Goal: Task Accomplishment & Management: Use online tool/utility

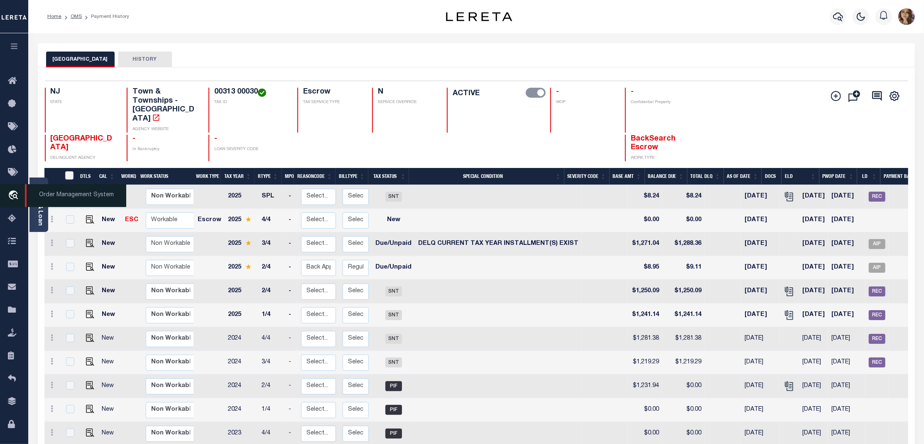
click at [73, 197] on span "Order Management System" at bounding box center [75, 195] width 101 height 23
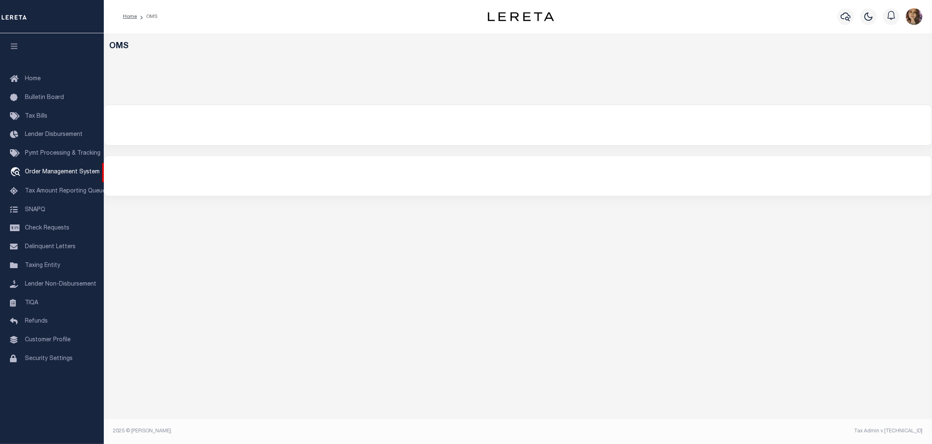
select select "200"
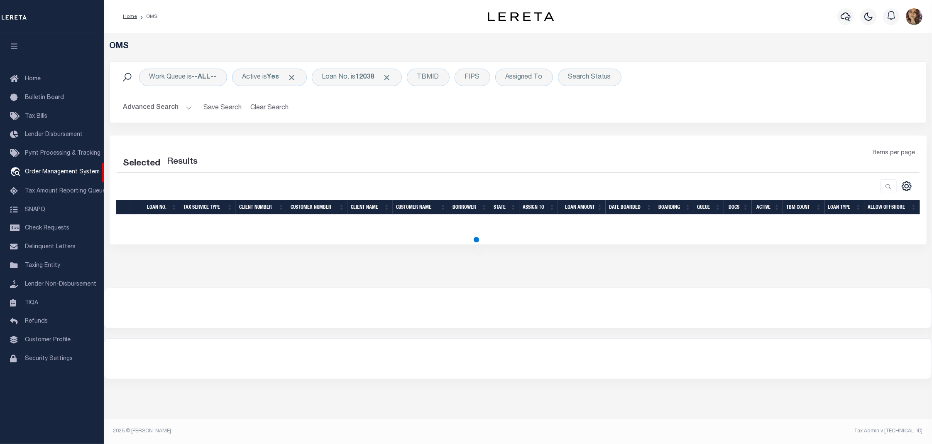
select select "200"
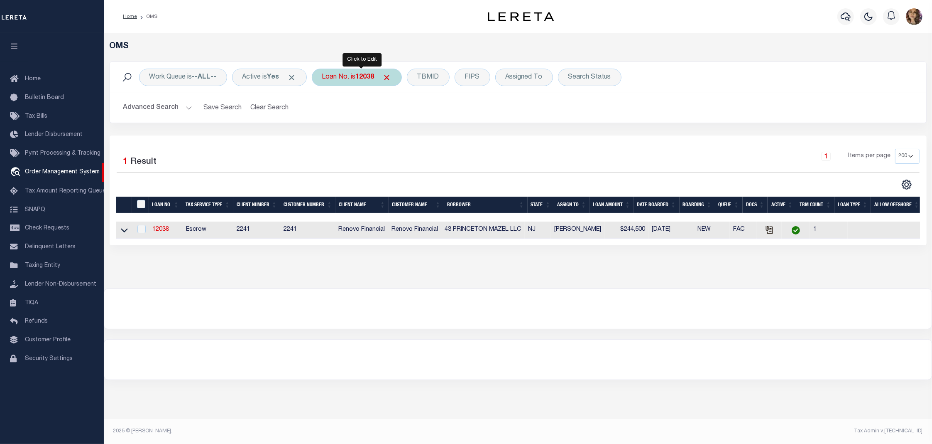
click at [361, 71] on div "Loan No. is 12038" at bounding box center [357, 77] width 90 height 17
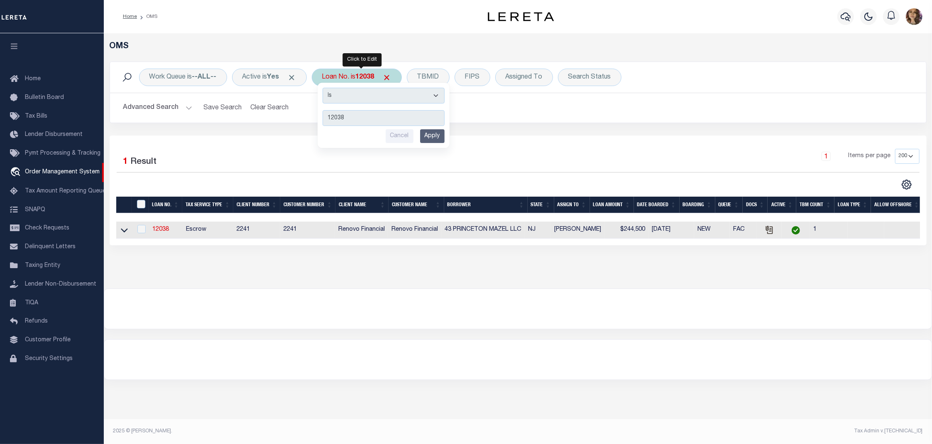
type input "8212"
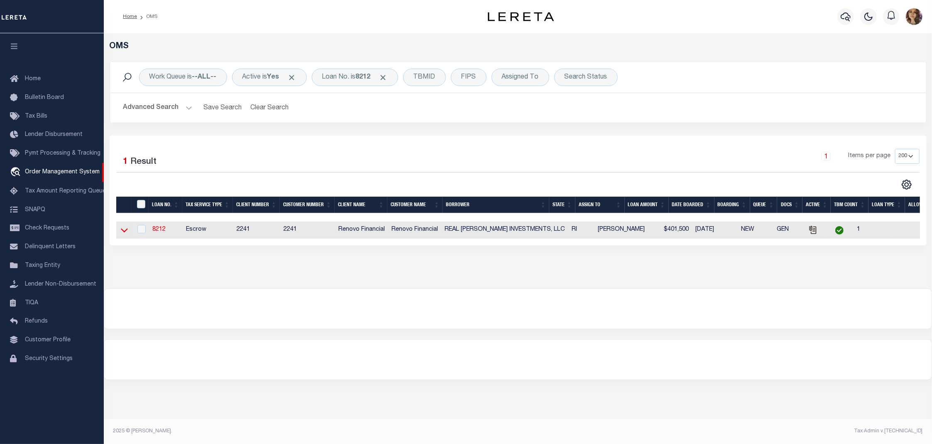
click at [123, 233] on icon at bounding box center [124, 230] width 7 height 4
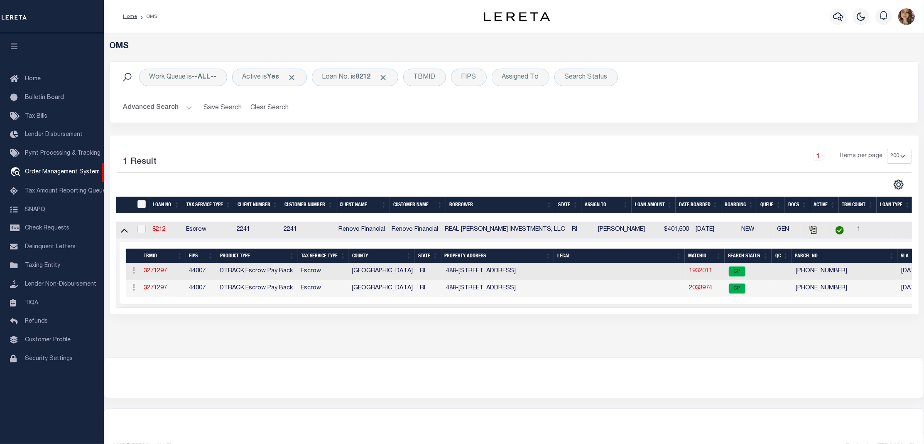
click at [699, 273] on link "1932011" at bounding box center [700, 271] width 23 height 6
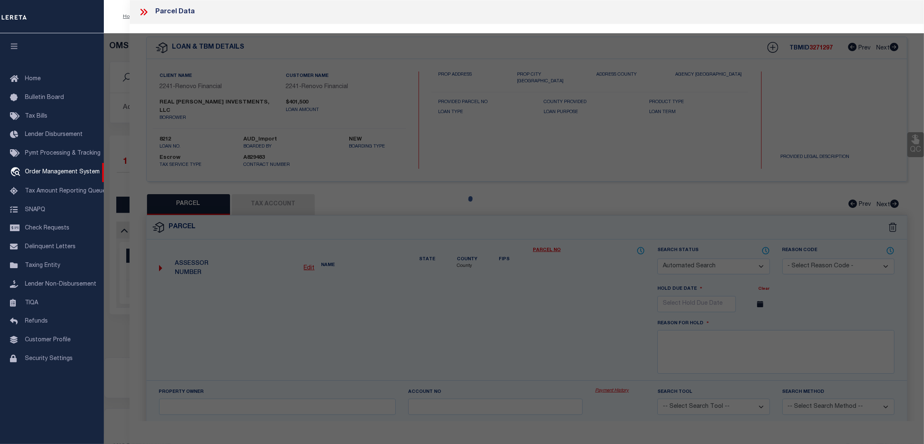
checkbox input "false"
select select "CP"
type input "Real Vasquez Investments LLC"
select select
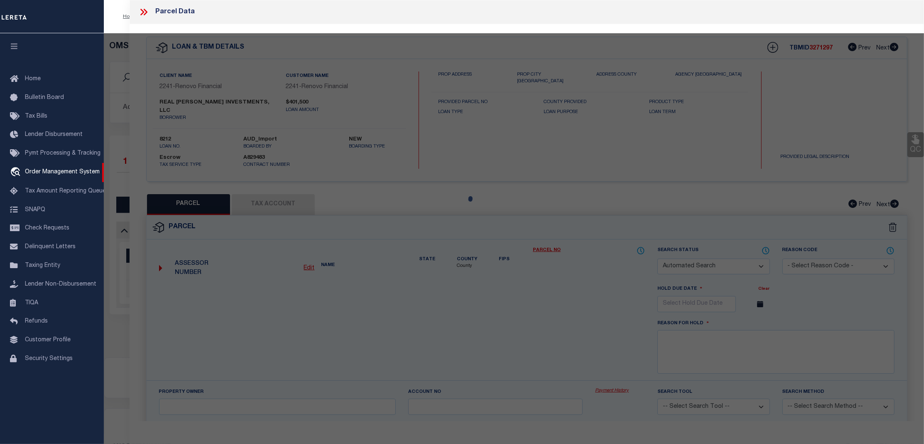
type input "488 HARTFORD AVE"
checkbox input "false"
type input "Providence, RI 02909"
type textarea "3,299 SF"
type textarea "Tax ID Special Project"
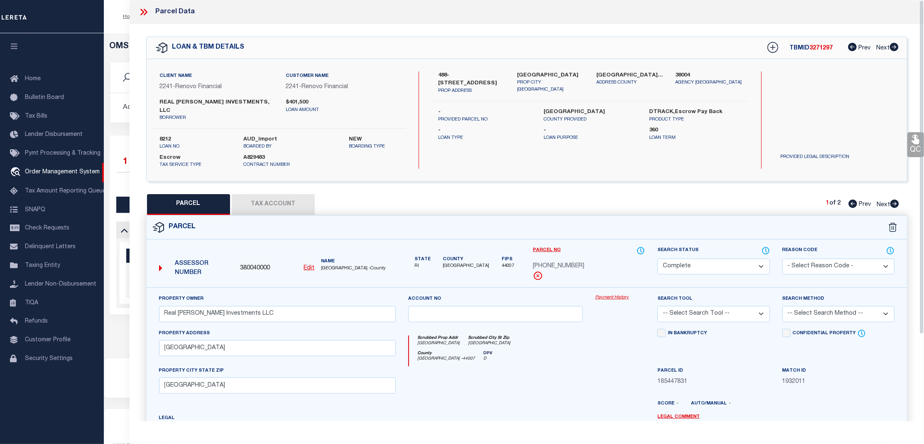
click at [620, 294] on link "Payment History" at bounding box center [620, 297] width 50 height 7
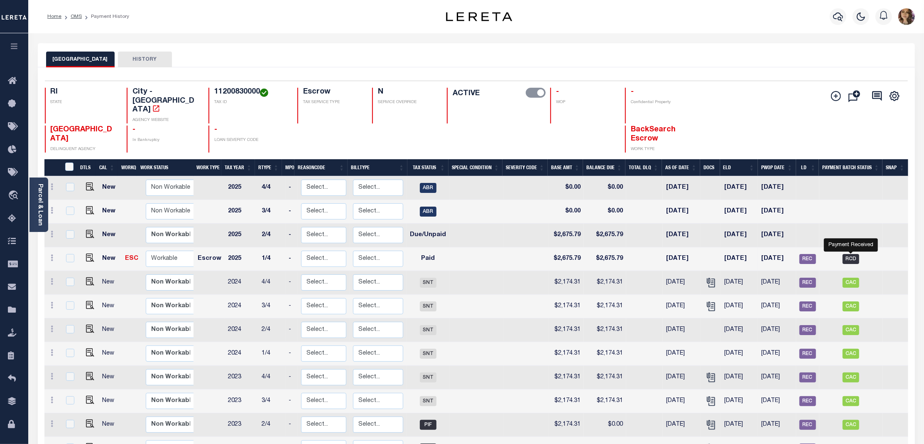
click at [854, 254] on span "RCD" at bounding box center [851, 259] width 17 height 10
checkbox input "true"
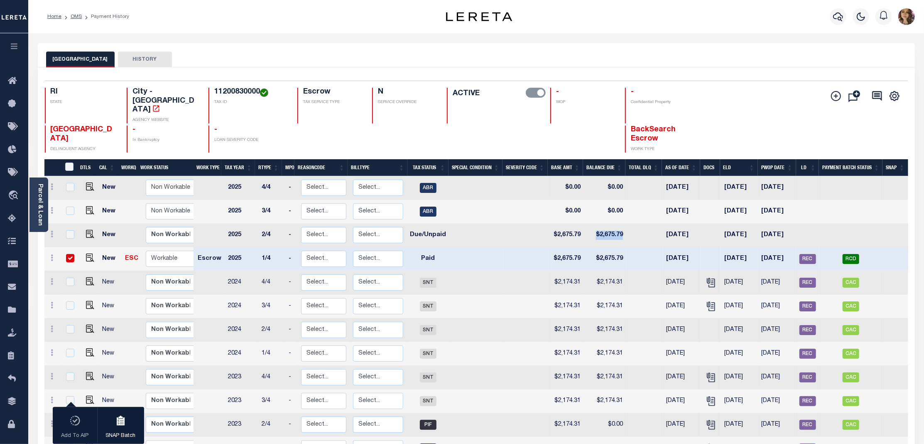
drag, startPoint x: 627, startPoint y: 217, endPoint x: 586, endPoint y: 218, distance: 40.7
click at [586, 223] on tr "New Non Workable Workable 2025 2/4 - Select... Payment Reversal Taxable Value C…" at bounding box center [476, 235] width 864 height 24
drag, startPoint x: 722, startPoint y: 241, endPoint x: 861, endPoint y: 246, distance: 139.2
click at [861, 247] on tr "New ESC Non Workable Workable Escrow 2025 1/4 - Select... Payment Reversal Taxa…" at bounding box center [476, 259] width 864 height 24
drag, startPoint x: 553, startPoint y: 243, endPoint x: 803, endPoint y: 251, distance: 249.8
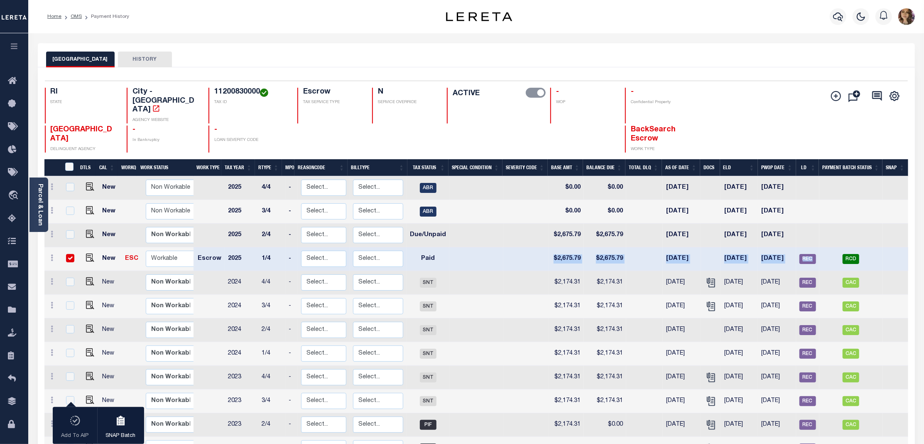
click at [803, 251] on tr "New ESC Non Workable Workable Escrow 2025 1/4 - Select... Payment Reversal Taxa…" at bounding box center [476, 259] width 864 height 24
click at [52, 194] on span "Order Management System" at bounding box center [75, 195] width 101 height 23
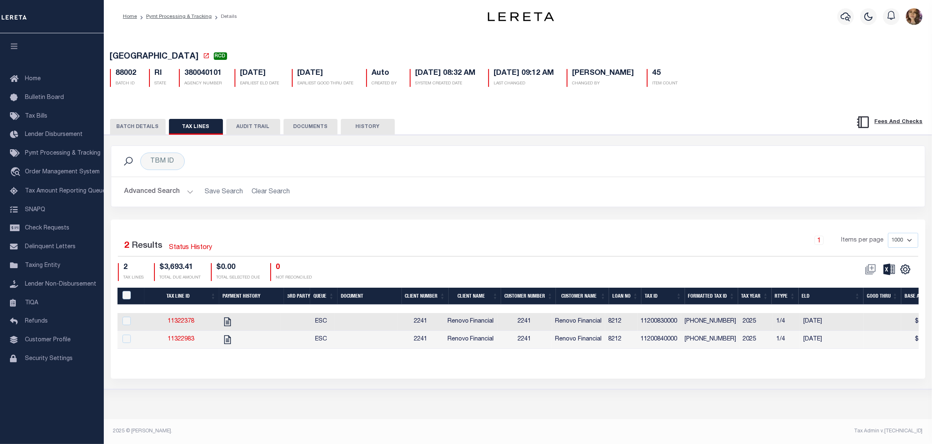
click at [145, 131] on button "BATCH DETAILS" at bounding box center [138, 127] width 56 height 16
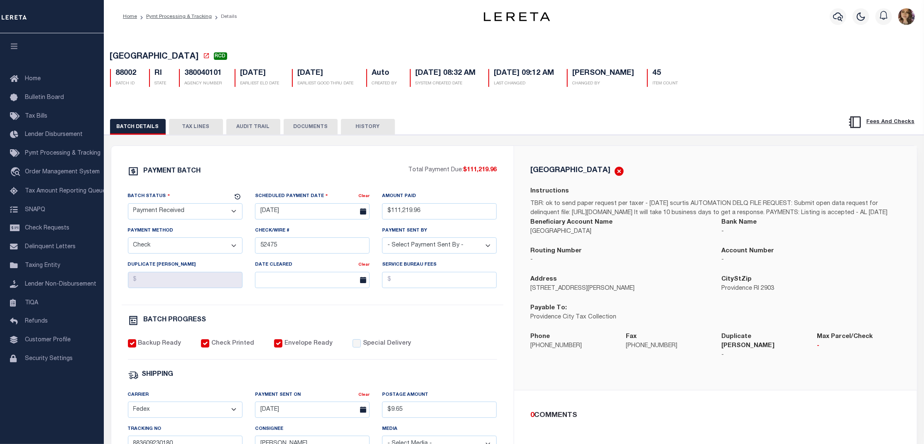
click at [311, 127] on button "DOCUMENTS" at bounding box center [311, 127] width 54 height 16
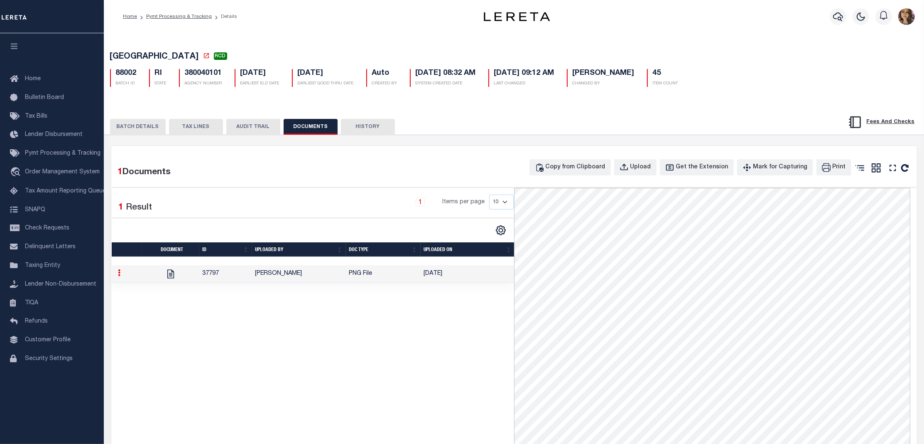
click at [248, 130] on button "AUDIT TRAIL" at bounding box center [253, 127] width 54 height 16
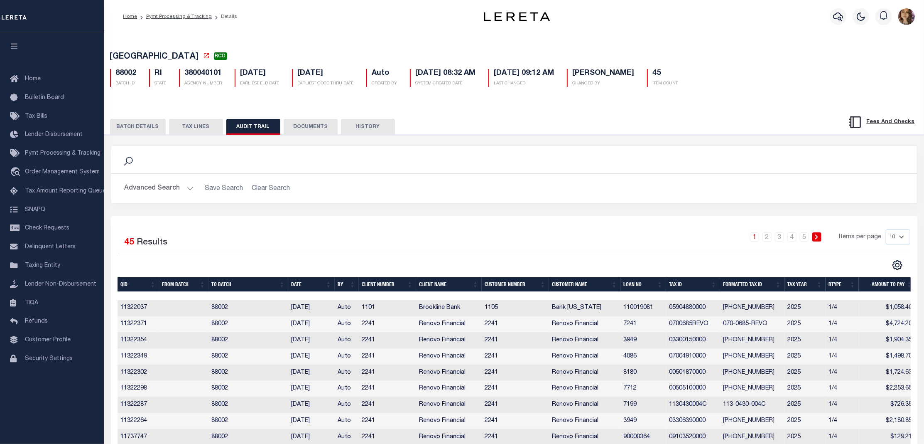
click at [208, 133] on button "TAX LINES" at bounding box center [196, 127] width 54 height 16
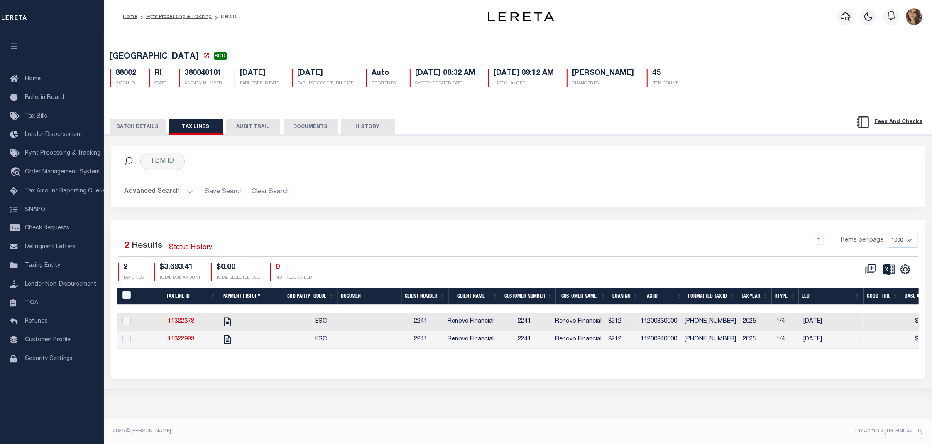
click at [132, 125] on button "BATCH DETAILS" at bounding box center [138, 127] width 56 height 16
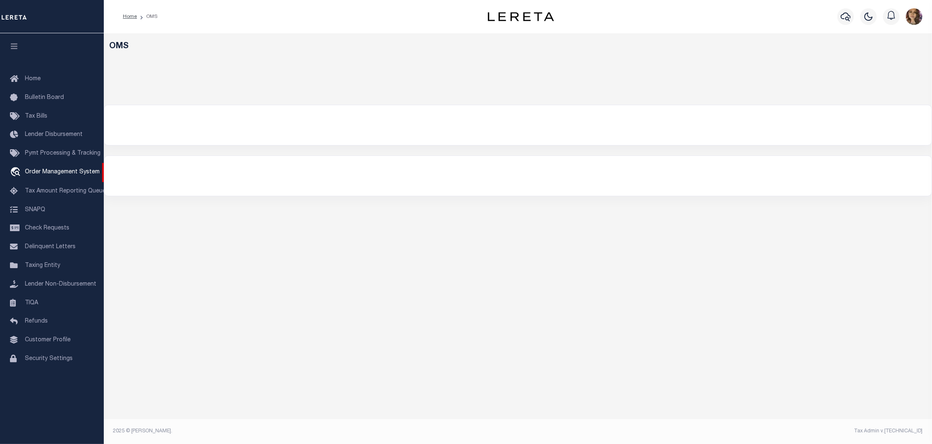
select select "200"
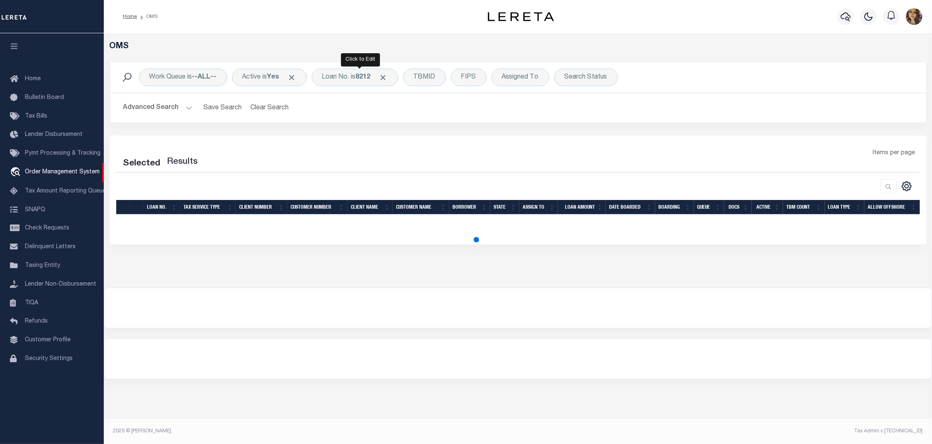
select select "200"
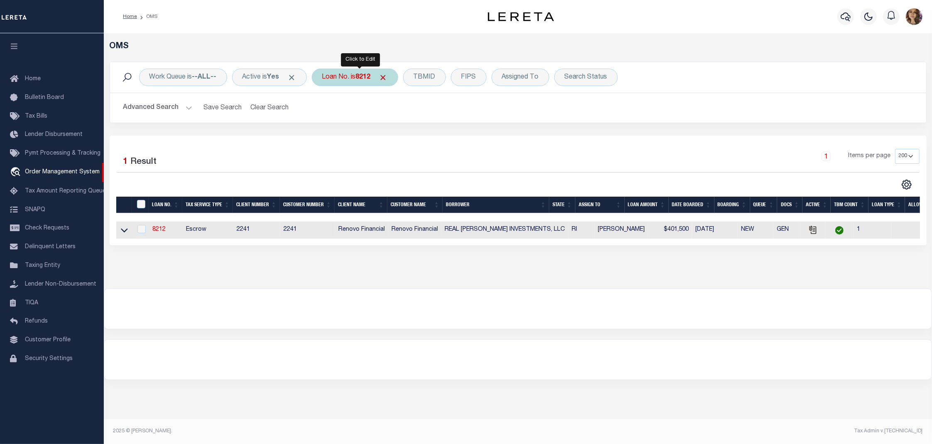
click at [346, 75] on div "Loan No. is 8212" at bounding box center [355, 77] width 86 height 17
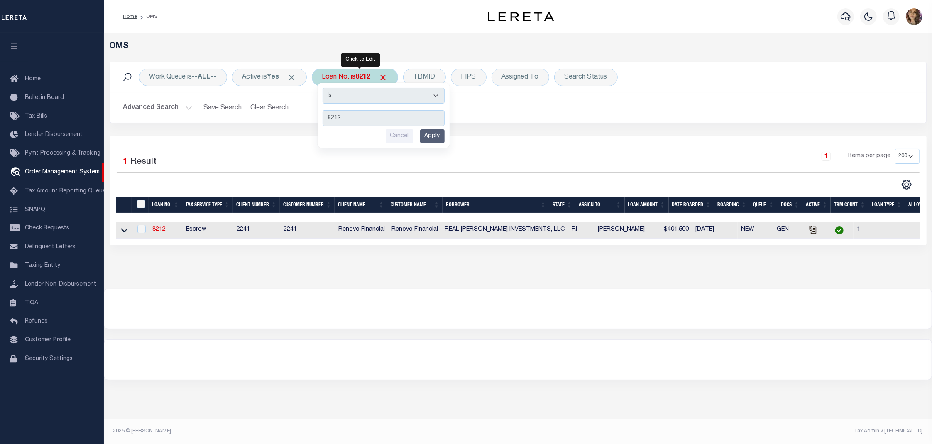
type input "15517"
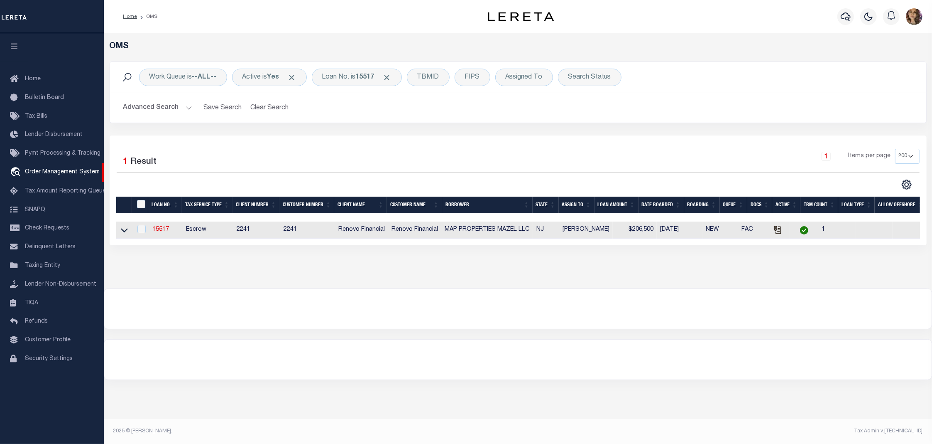
click at [124, 230] on icon at bounding box center [124, 230] width 7 height 9
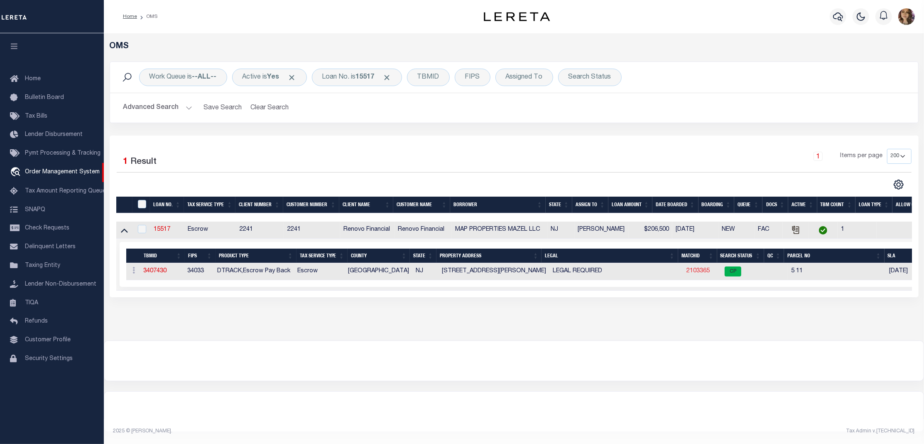
click at [700, 272] on link "2103365" at bounding box center [698, 271] width 23 height 6
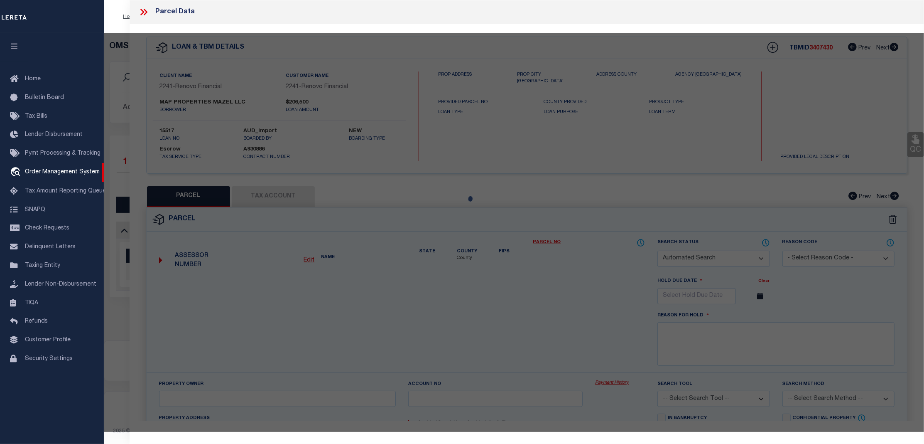
checkbox input "false"
select select "CP"
type input "MAP PROPERTIES MAZEL LLC"
select select "AGW"
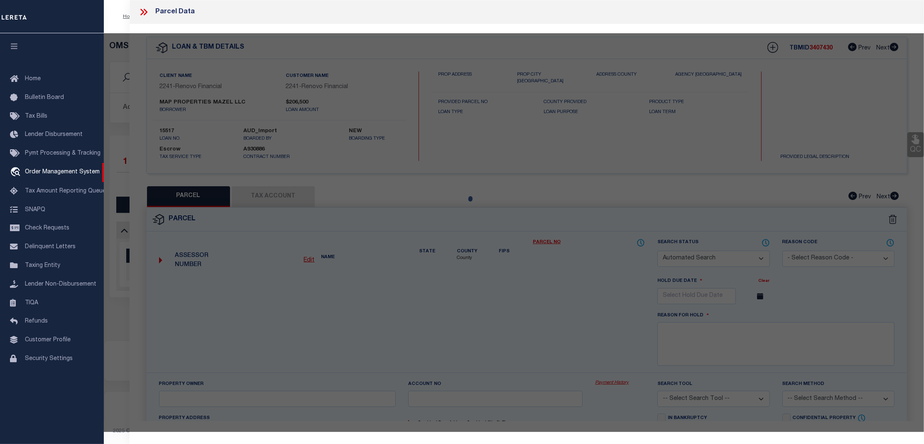
select select
type input "25 LEE ST"
checkbox input "false"
type input "Woodstown, NJ 08098"
type textarea "74X121 IRR"
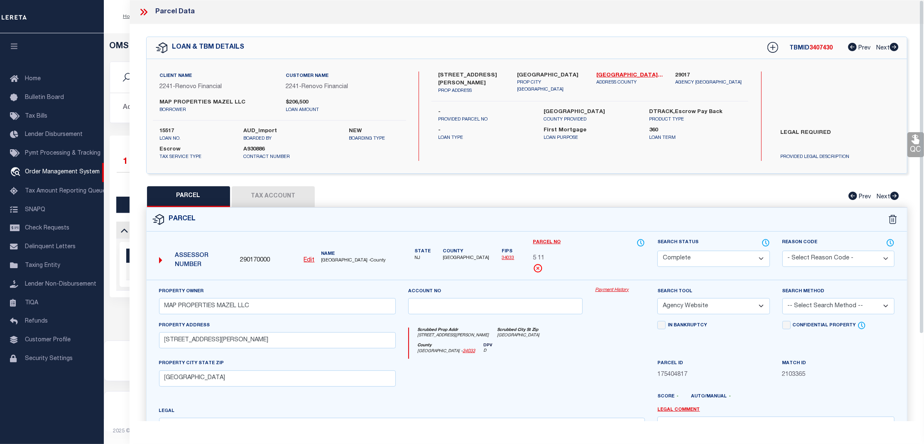
click at [623, 290] on link "Payment History" at bounding box center [620, 290] width 50 height 7
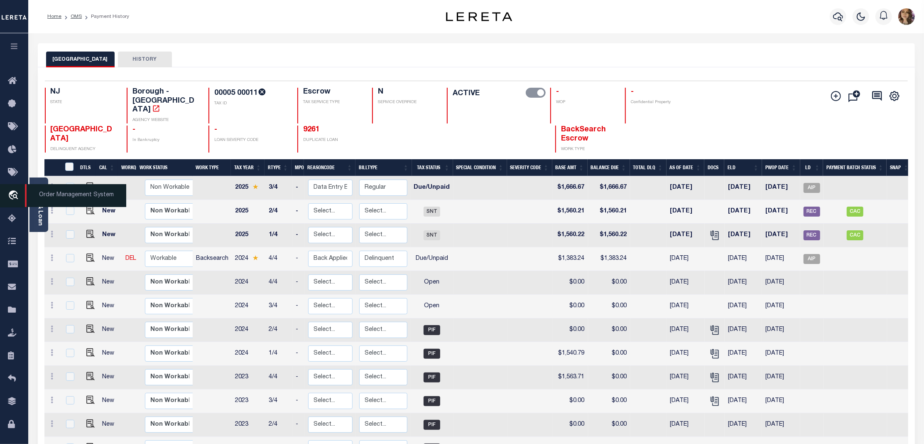
click at [61, 188] on span "Order Management System" at bounding box center [75, 195] width 101 height 23
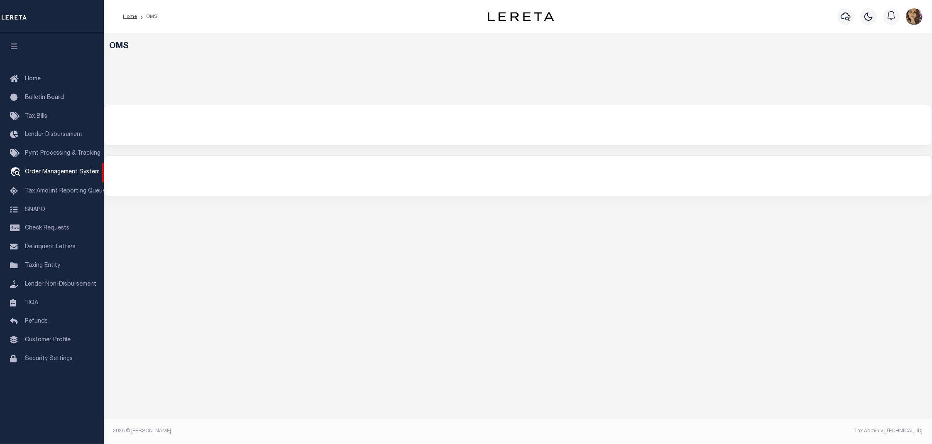
select select "200"
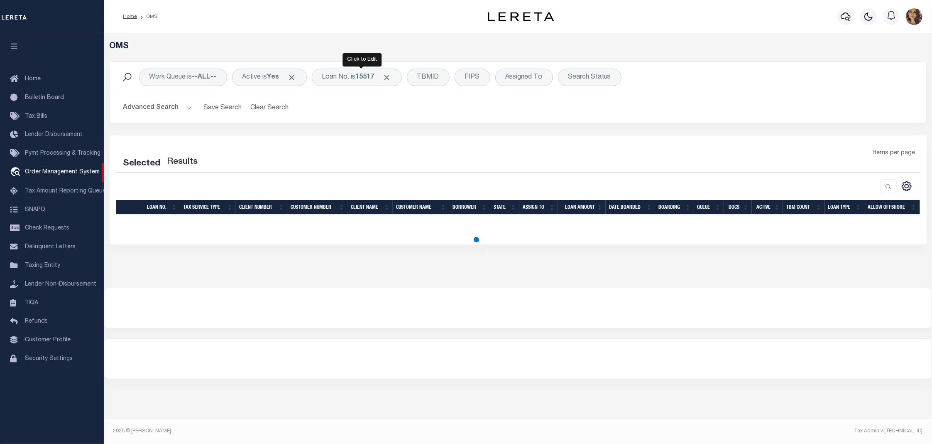
select select "200"
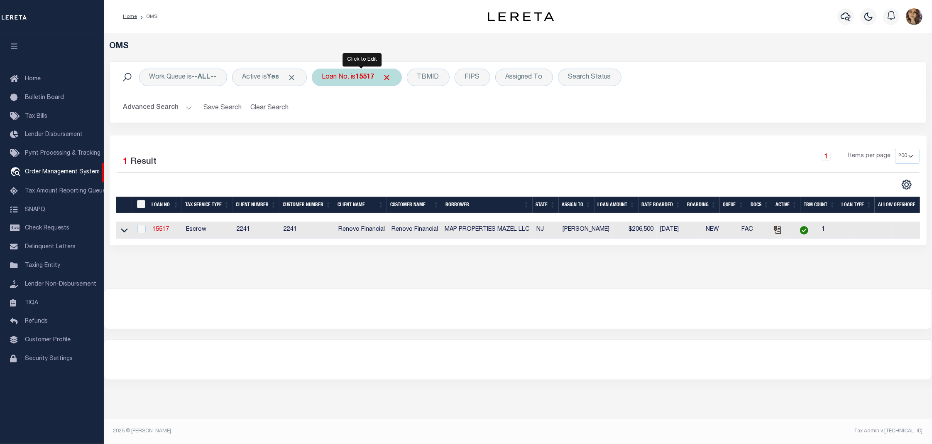
click at [375, 79] on b "15517" at bounding box center [365, 77] width 19 height 7
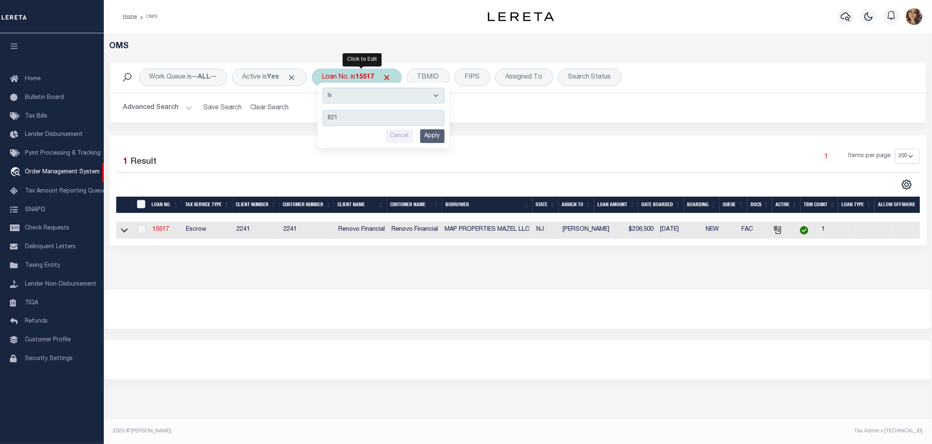
type input "8218"
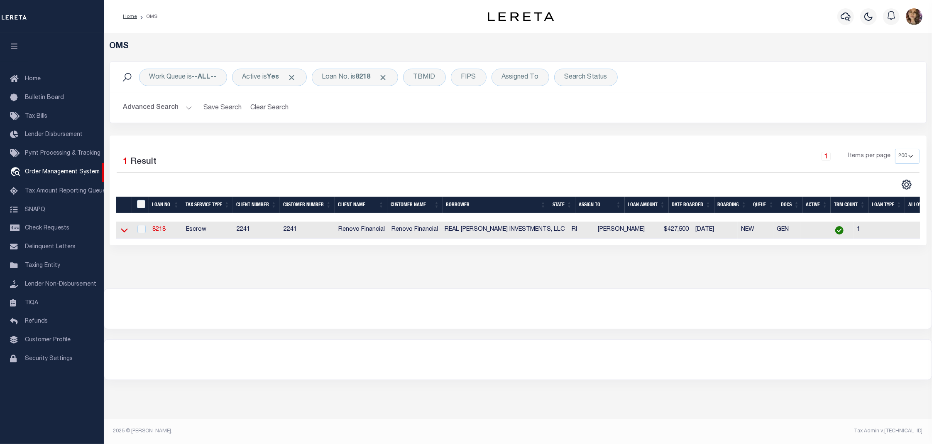
click at [121, 230] on icon at bounding box center [124, 230] width 7 height 9
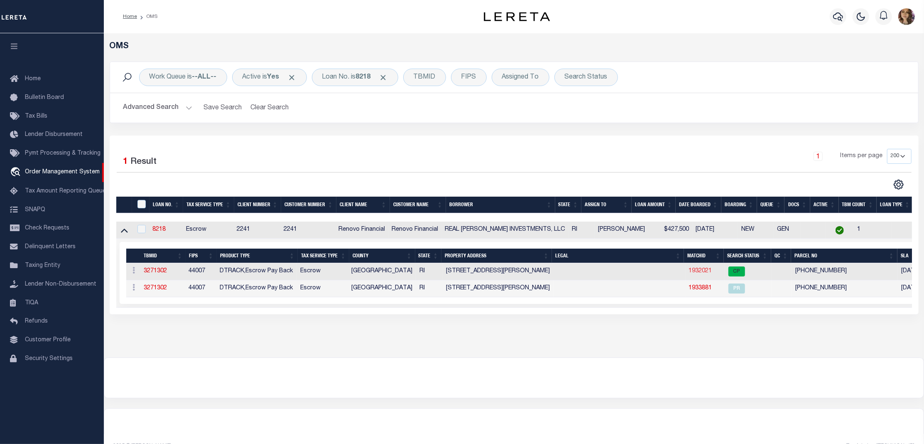
click at [690, 272] on link "1932021" at bounding box center [700, 271] width 23 height 6
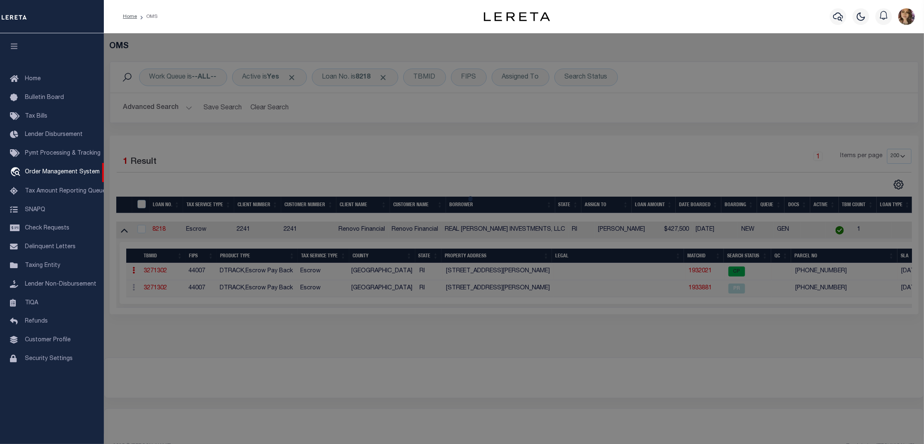
checkbox input "false"
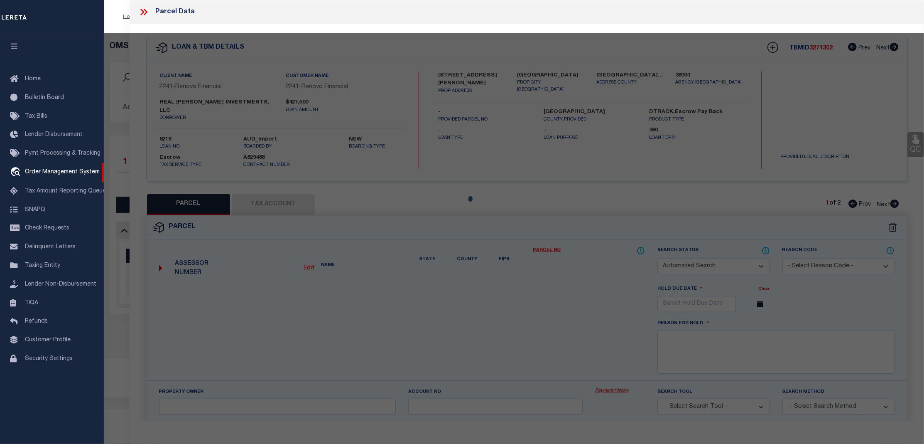
select select "CP"
type input "Real Vasquez Investments LLC"
select select
type input "33 PUTNAM ST"
checkbox input "false"
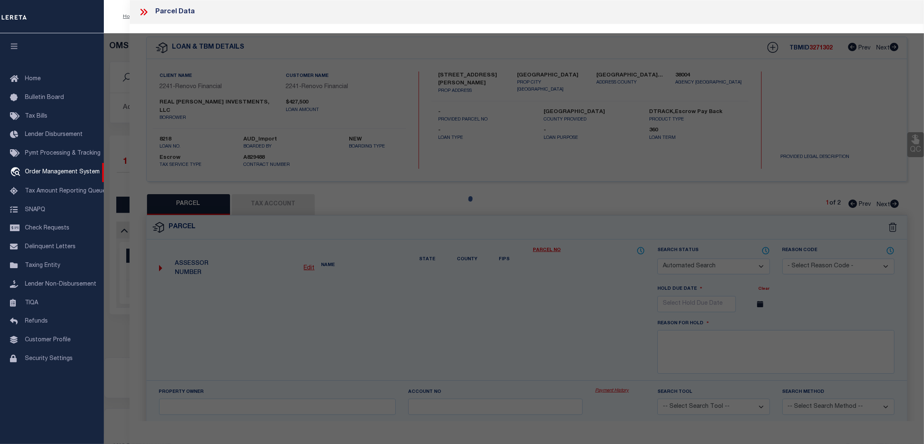
type input "Providence, RI 02909"
type textarea "3,800 SF"
type textarea "Tax ID Special Project"
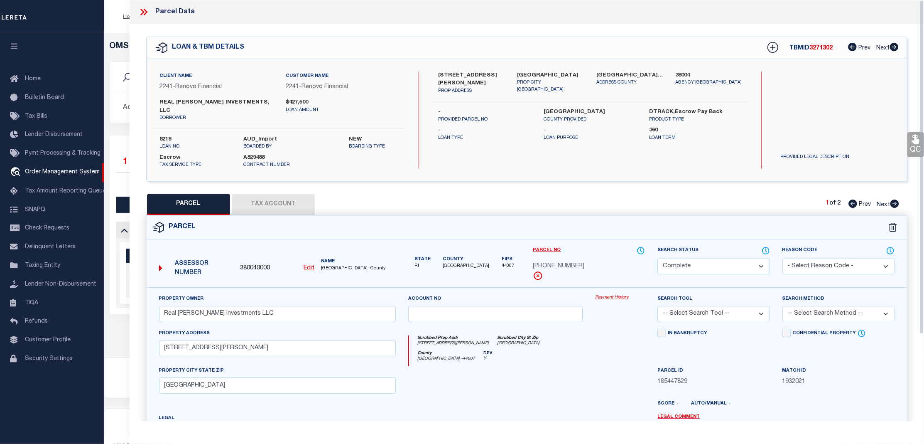
click at [609, 294] on link "Payment History" at bounding box center [620, 297] width 50 height 7
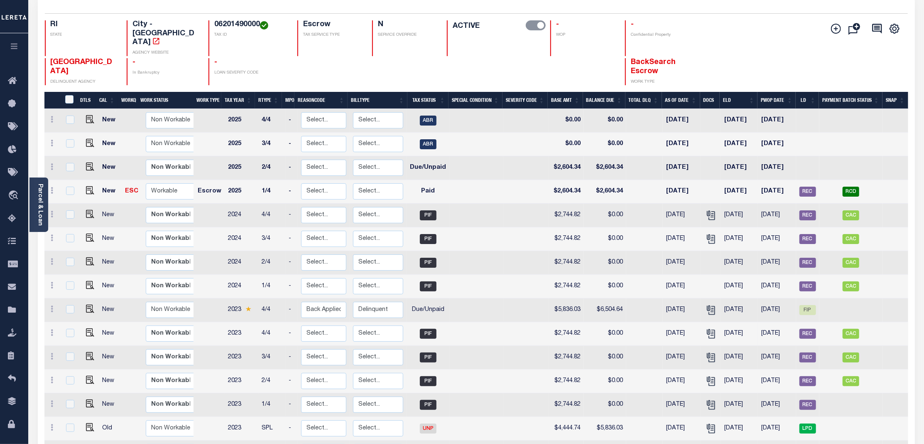
scroll to position [32, 0]
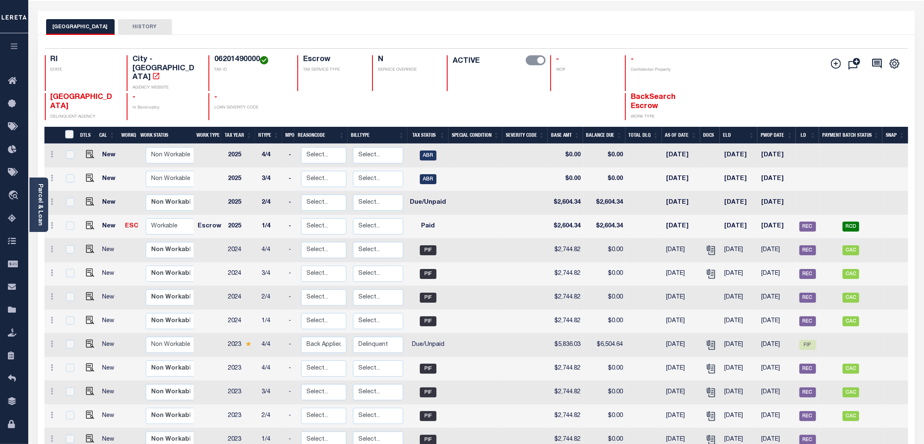
click at [873, 27] on div "PROVIDENCE CITY HISTORY" at bounding box center [476, 26] width 861 height 15
click at [57, 197] on span "Order Management System" at bounding box center [75, 195] width 101 height 23
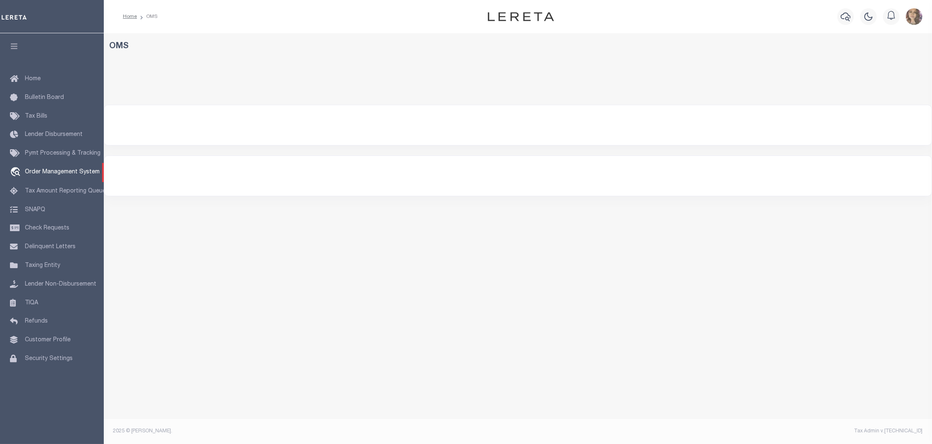
select select "200"
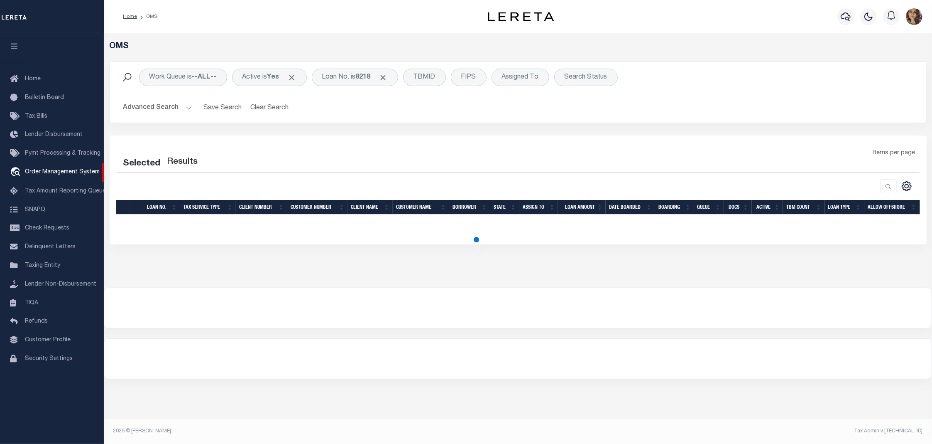
select select "200"
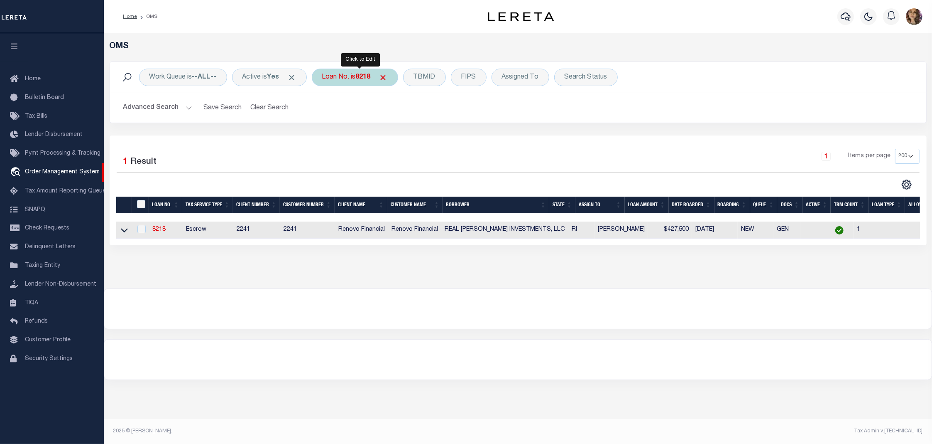
click at [348, 77] on div "Loan No. is 8218" at bounding box center [355, 77] width 86 height 17
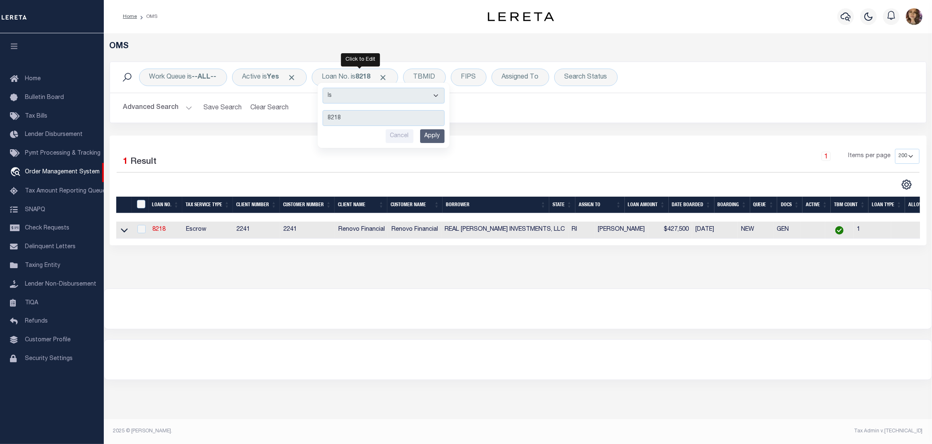
type input "1000051355"
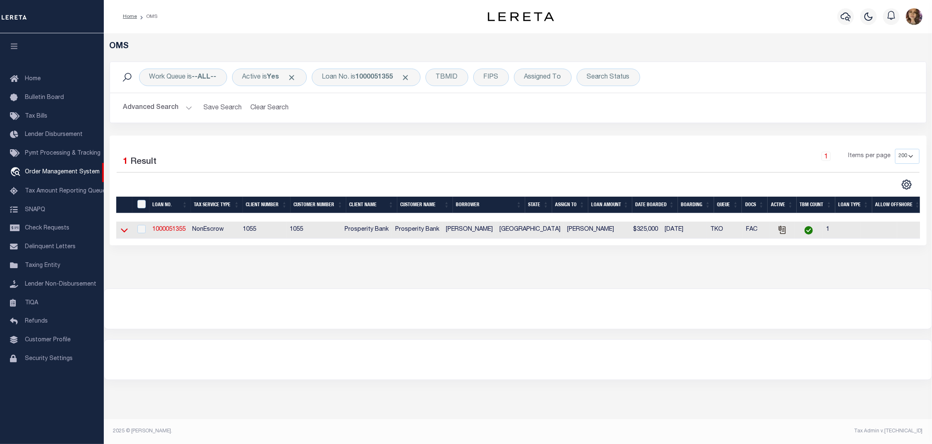
click at [123, 232] on icon at bounding box center [124, 230] width 7 height 9
